Goal: Transaction & Acquisition: Book appointment/travel/reservation

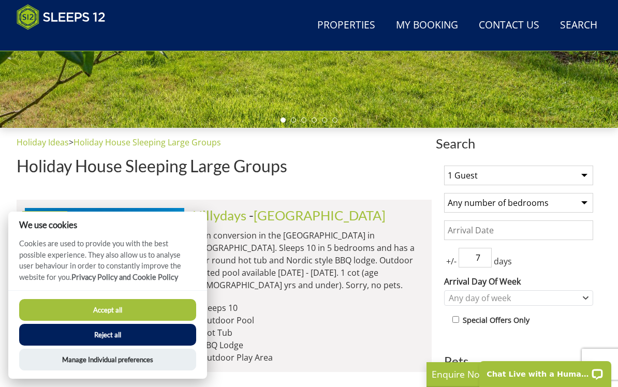
scroll to position [307, 0]
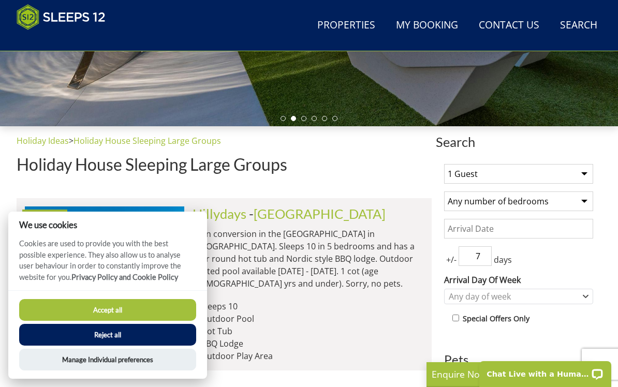
click at [138, 346] on button "Reject all" at bounding box center [107, 335] width 177 height 22
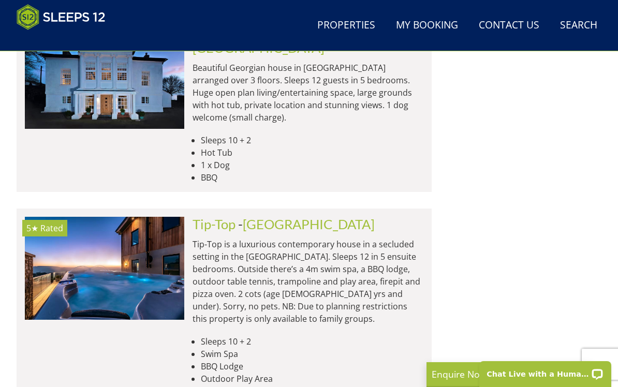
scroll to position [1574, 0]
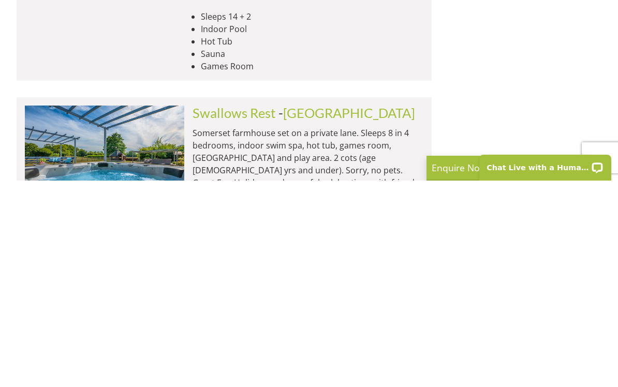
type input "Fuzzy"
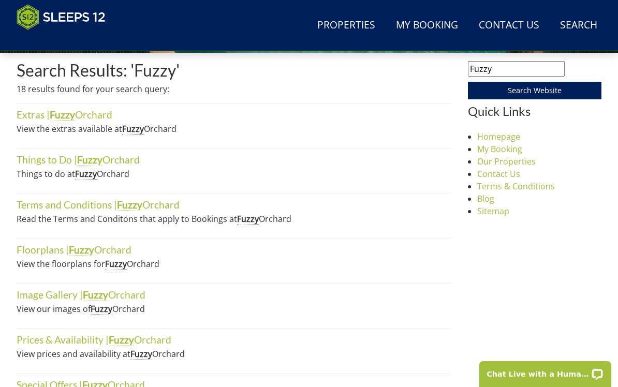
scroll to position [379, 0]
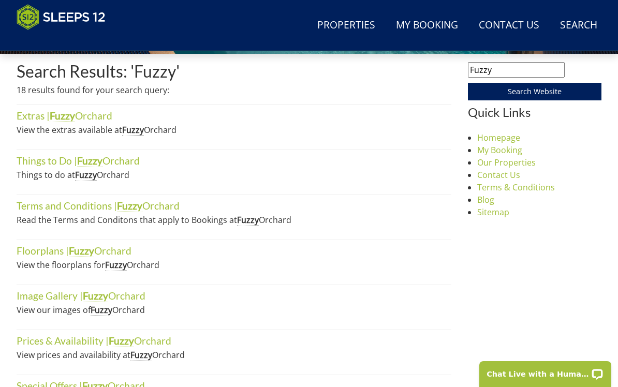
click at [96, 121] on link "Extras | Fuzzy Orchard" at bounding box center [65, 116] width 96 height 12
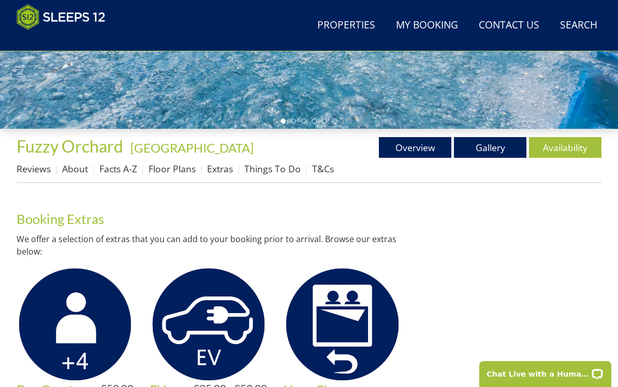
scroll to position [307, 0]
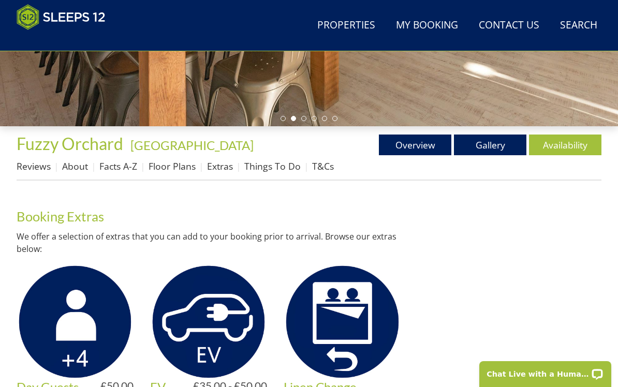
click at [120, 167] on link "Facts A-Z" at bounding box center [118, 166] width 38 height 12
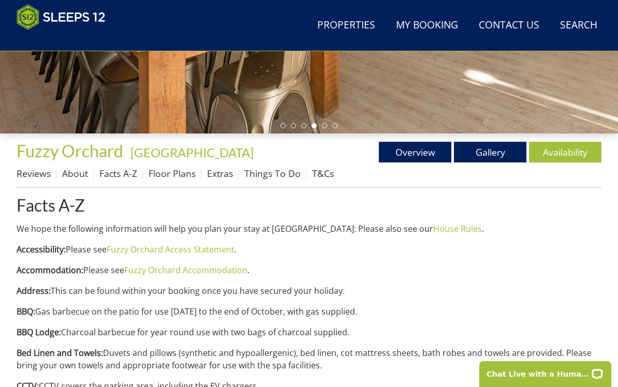
scroll to position [300, 0]
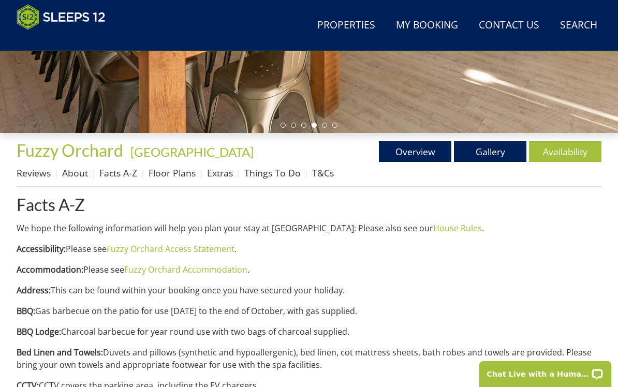
click at [500, 161] on link "Gallery" at bounding box center [490, 151] width 72 height 21
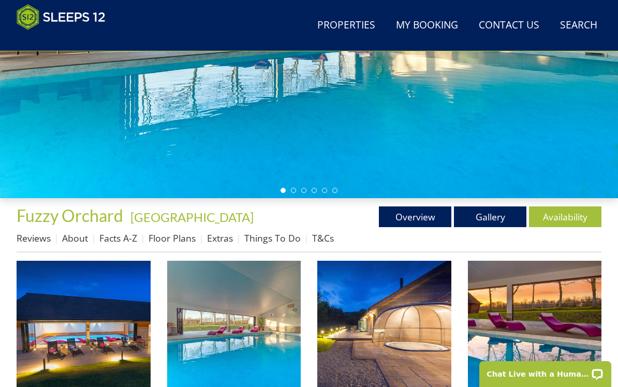
scroll to position [306, 0]
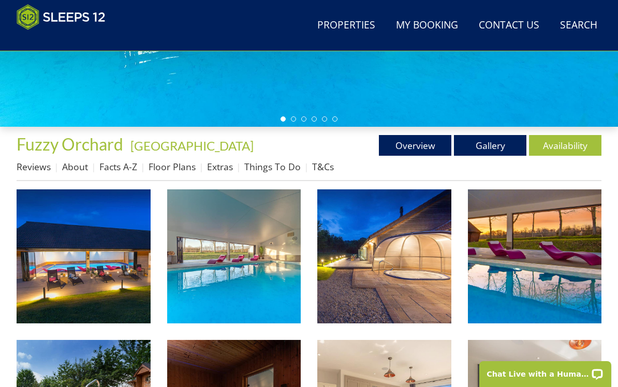
click at [118, 274] on img at bounding box center [84, 257] width 134 height 134
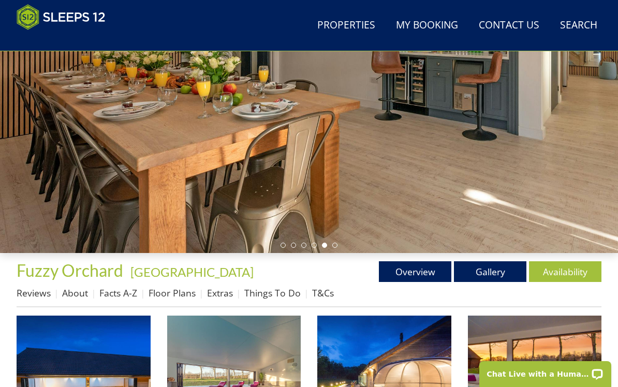
scroll to position [187, 0]
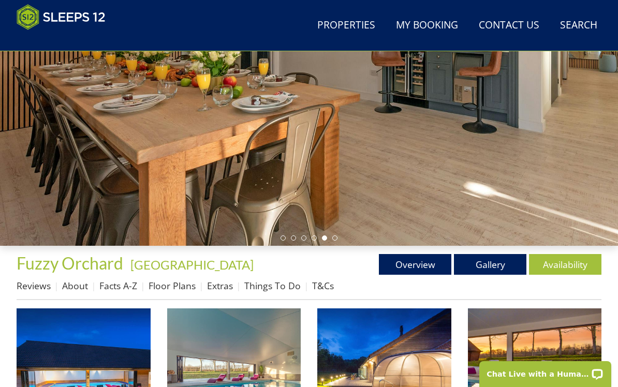
click at [410, 261] on link "Overview" at bounding box center [415, 264] width 72 height 21
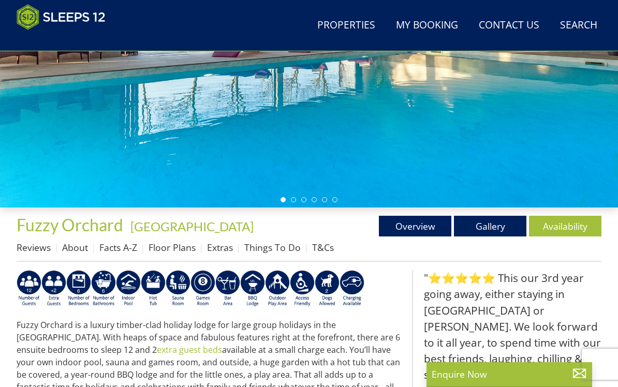
scroll to position [251, 0]
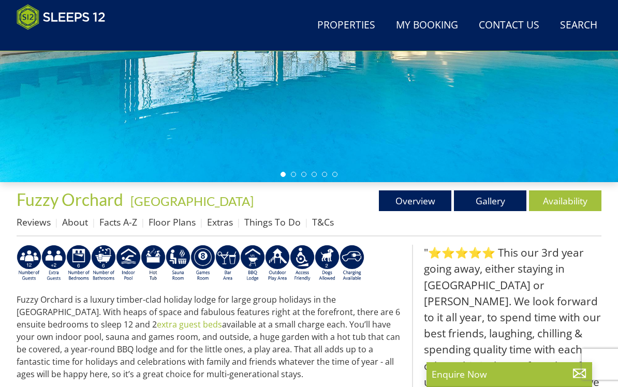
click at [178, 226] on link "Floor Plans" at bounding box center [172, 222] width 47 height 12
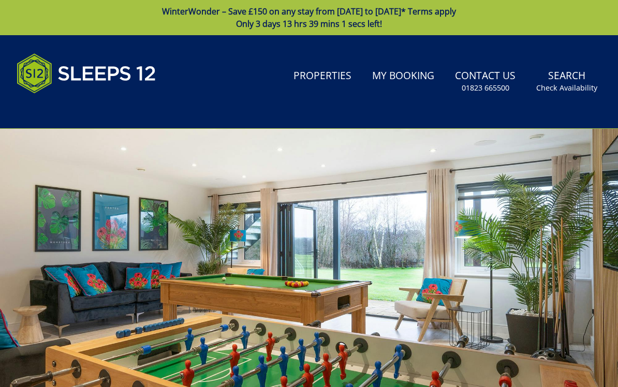
click at [533, 281] on div at bounding box center [309, 302] width 618 height 346
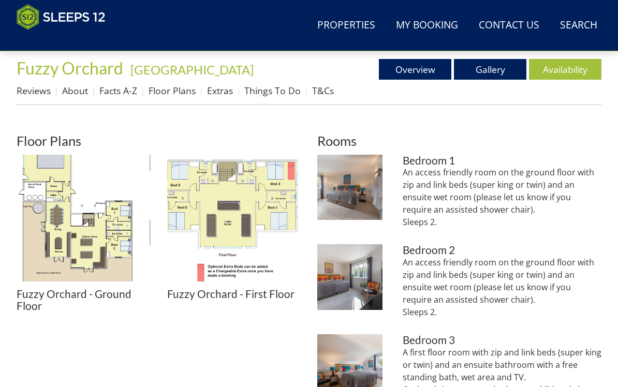
scroll to position [396, 0]
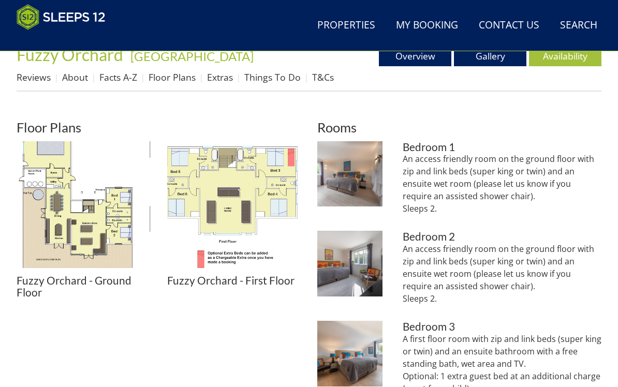
click at [89, 225] on img at bounding box center [84, 208] width 134 height 134
click at [257, 196] on img at bounding box center [234, 208] width 134 height 134
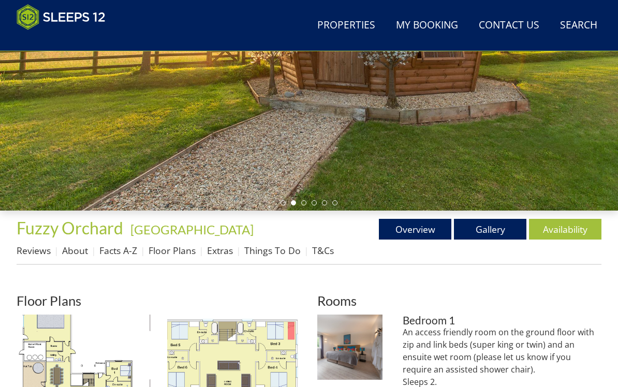
scroll to position [236, 0]
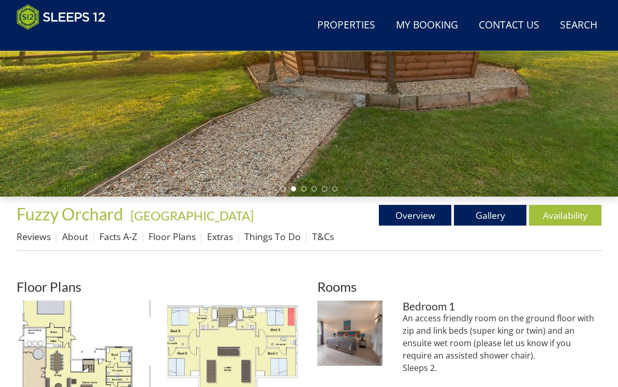
click at [124, 238] on link "Facts A-Z" at bounding box center [118, 236] width 38 height 12
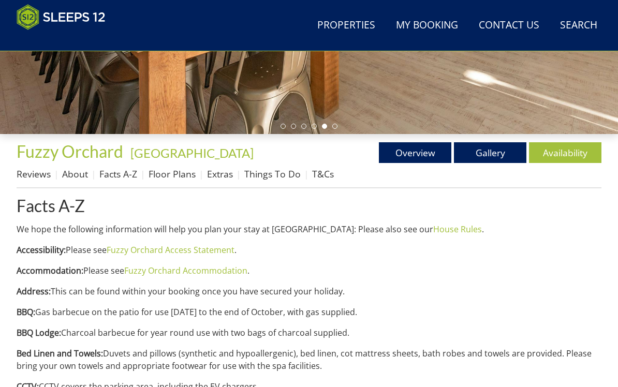
scroll to position [296, 0]
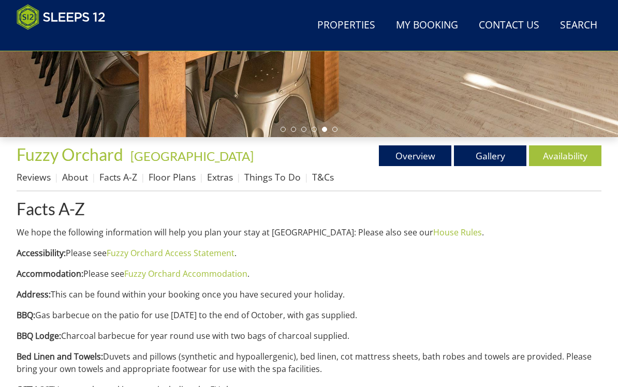
click at [226, 179] on link "Extras" at bounding box center [220, 177] width 26 height 12
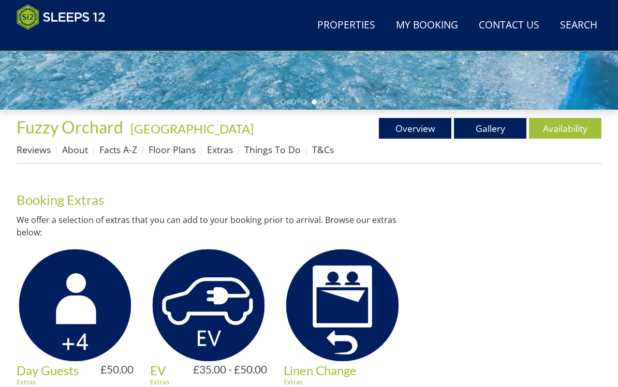
scroll to position [326, 0]
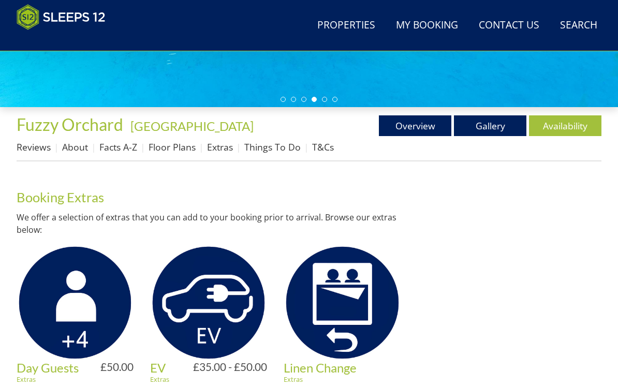
click at [43, 152] on link "Reviews" at bounding box center [34, 147] width 34 height 12
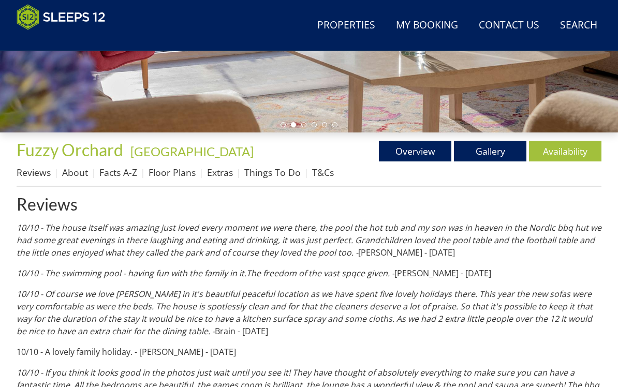
scroll to position [302, 0]
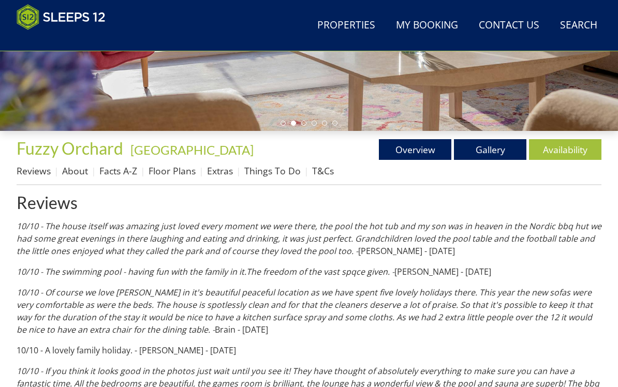
click at [119, 176] on link "Facts A-Z" at bounding box center [118, 171] width 38 height 12
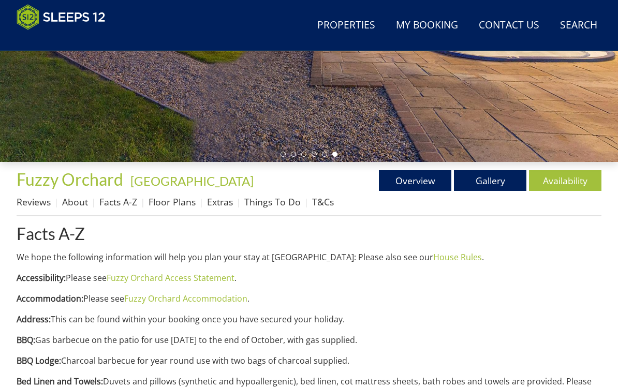
scroll to position [272, 0]
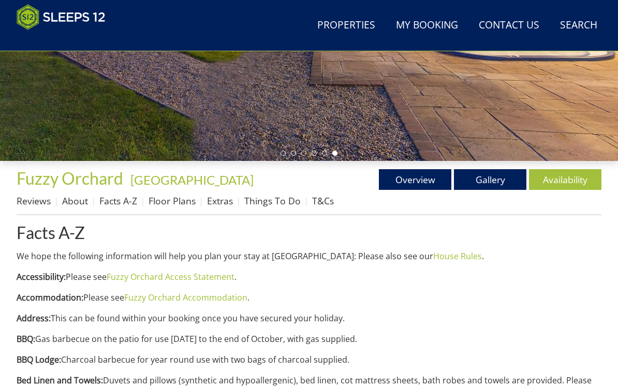
click at [566, 188] on link "Availability" at bounding box center [565, 179] width 72 height 21
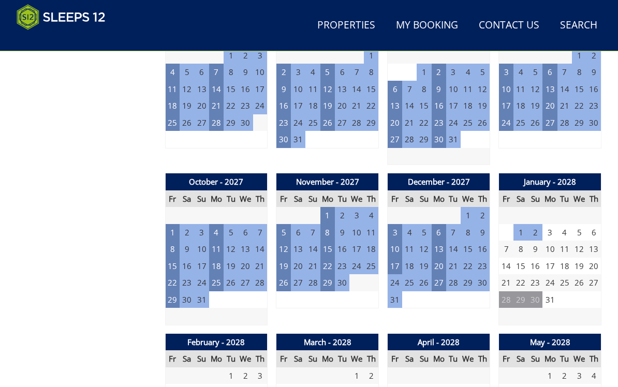
scroll to position [1284, 0]
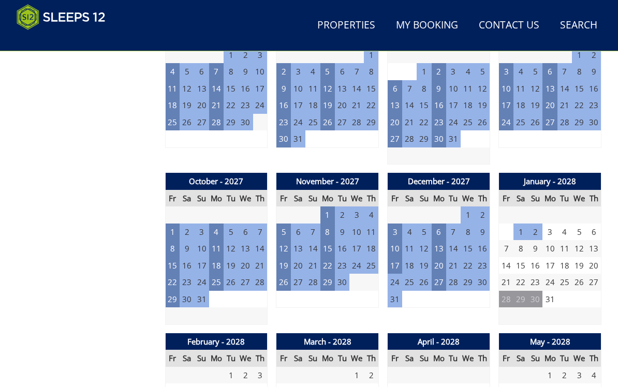
click at [442, 257] on td "20" at bounding box center [439, 265] width 14 height 17
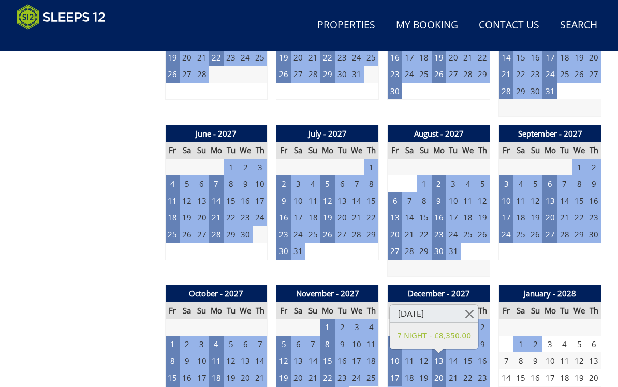
scroll to position [1173, 0]
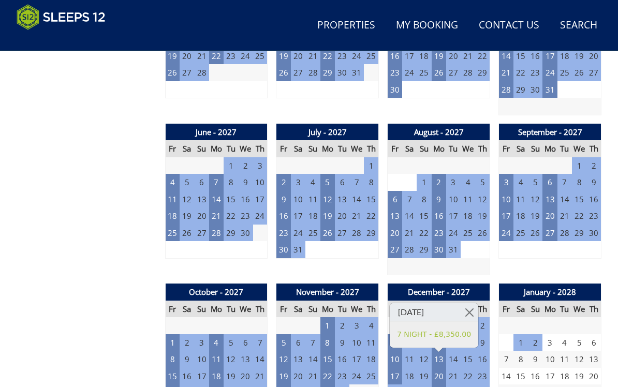
click at [439, 225] on td "23" at bounding box center [439, 233] width 14 height 17
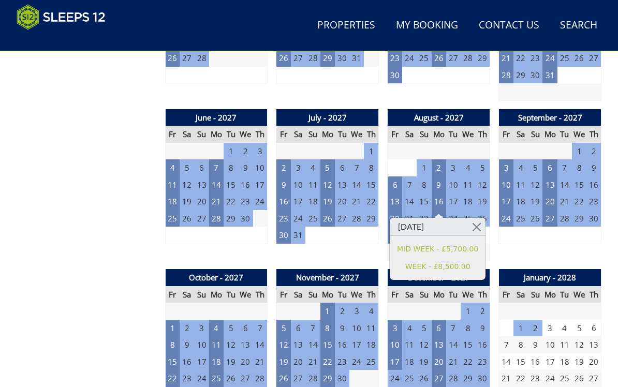
scroll to position [1189, 0]
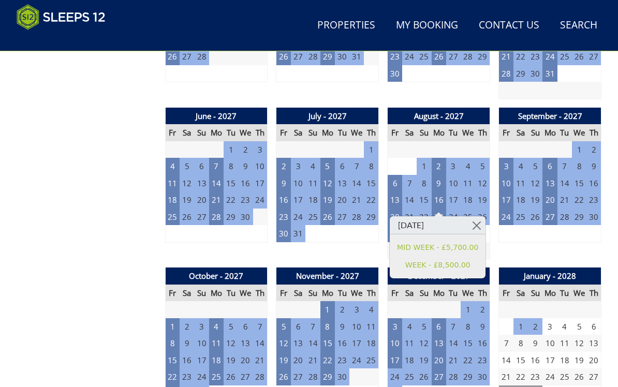
click at [551, 209] on td "27" at bounding box center [550, 217] width 14 height 17
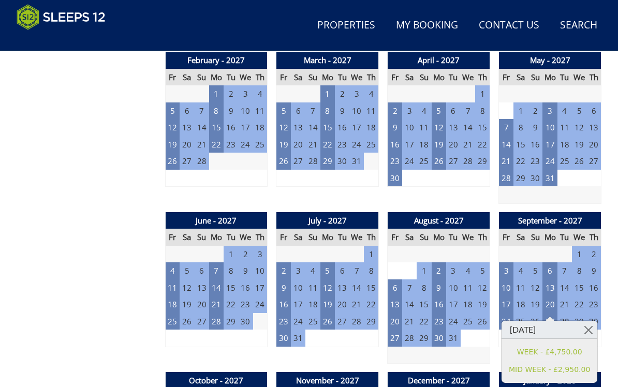
scroll to position [1109, 0]
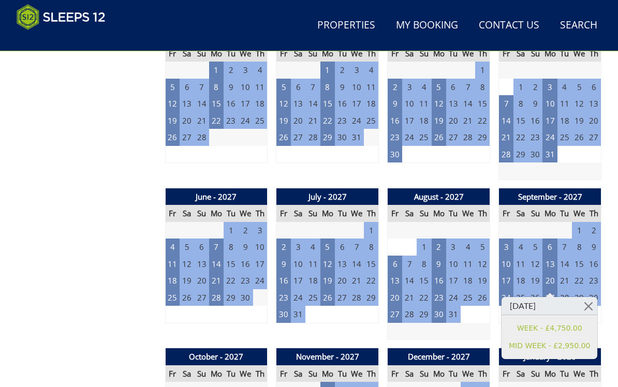
click at [551, 256] on td "13" at bounding box center [550, 264] width 14 height 17
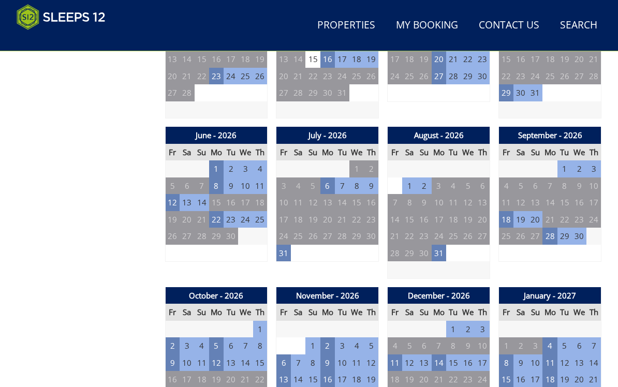
scroll to position [690, 0]
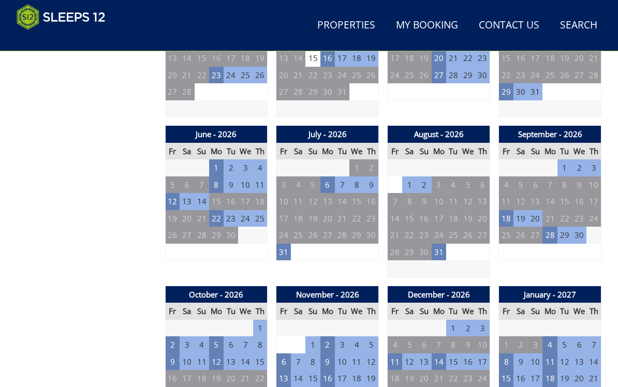
click at [219, 212] on td "22" at bounding box center [216, 218] width 14 height 17
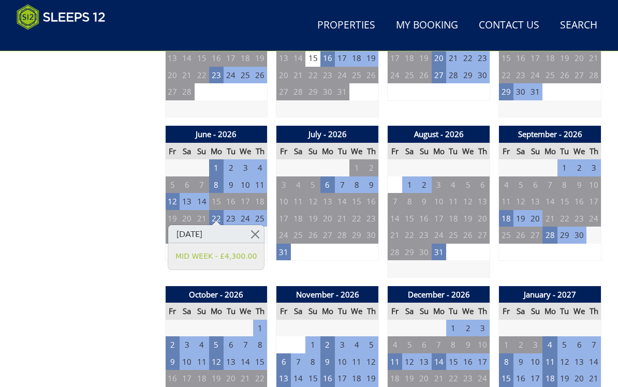
click at [222, 180] on td "8" at bounding box center [216, 185] width 14 height 17
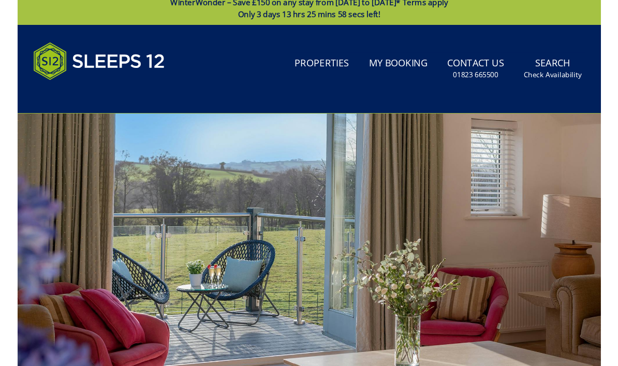
scroll to position [0, 0]
